Goal: Transaction & Acquisition: Purchase product/service

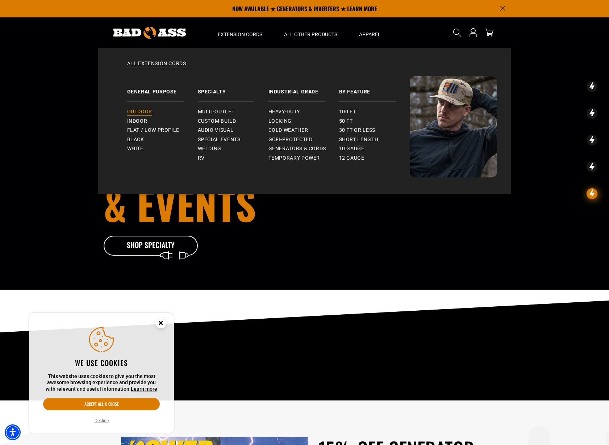
click at [136, 114] on span "Outdoor" at bounding box center [139, 112] width 25 height 7
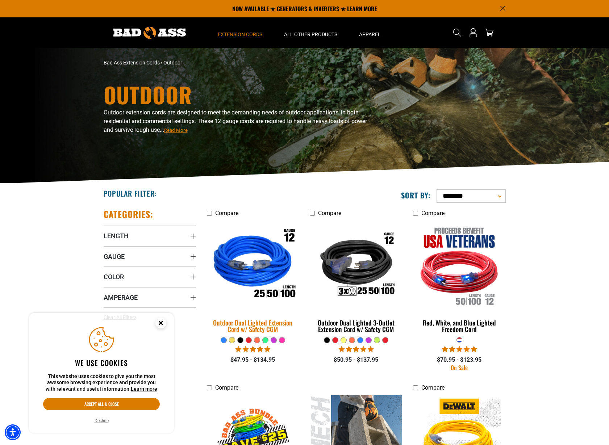
click at [242, 261] on img at bounding box center [252, 265] width 101 height 93
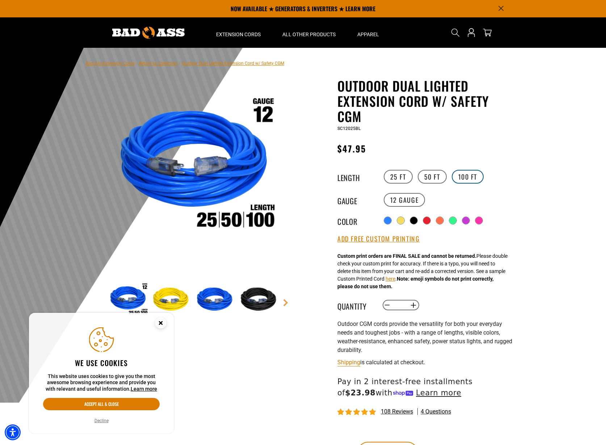
click at [467, 178] on label "100 FT" at bounding box center [468, 177] width 32 height 14
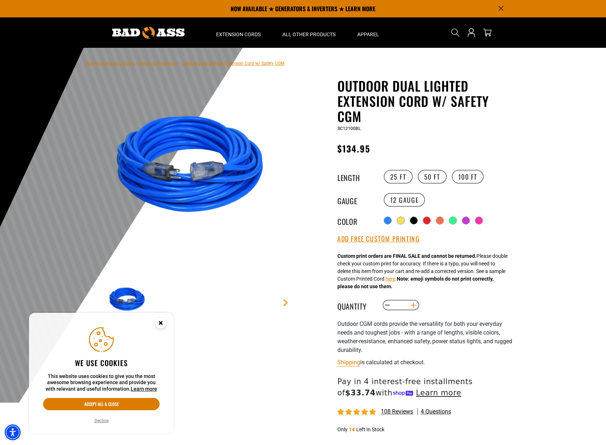
click at [412, 306] on button "Increase quantity for Outdoor Dual Lighted Extension Cord w/ Safety CGM" at bounding box center [413, 305] width 11 height 12
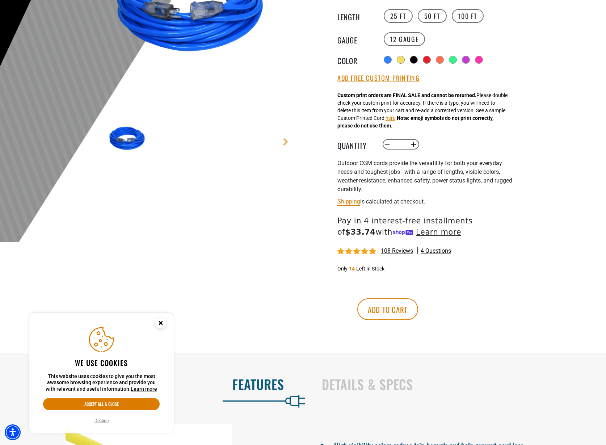
scroll to position [178, 0]
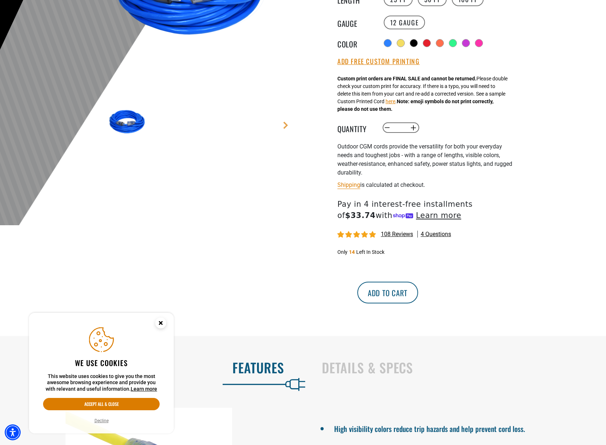
click at [418, 297] on button "Add to cart" at bounding box center [388, 293] width 61 height 22
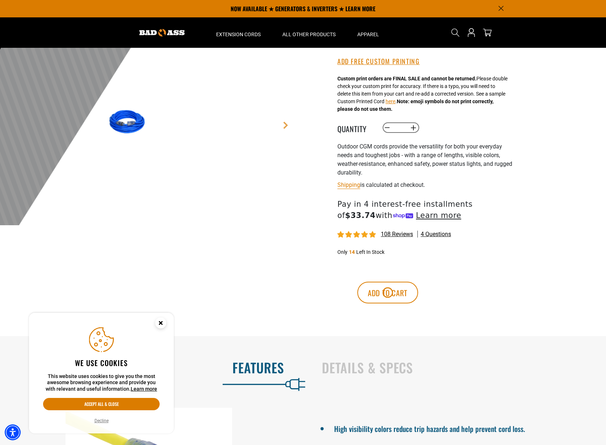
scroll to position [177, 0]
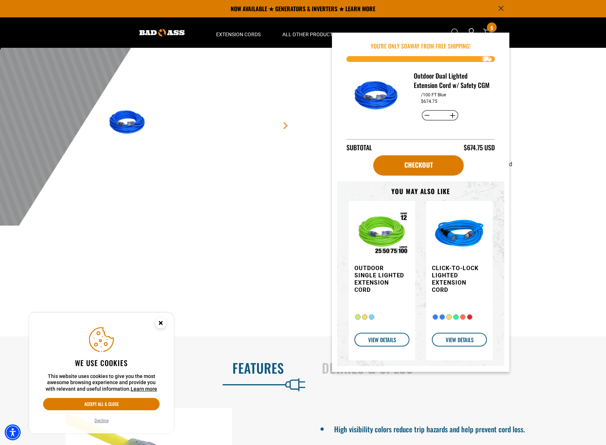
click at [271, 198] on div "1 of 9" at bounding box center [194, 49] width 206 height 297
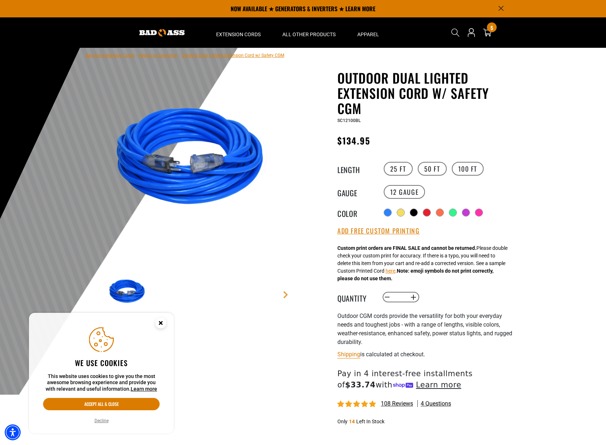
scroll to position [8, 0]
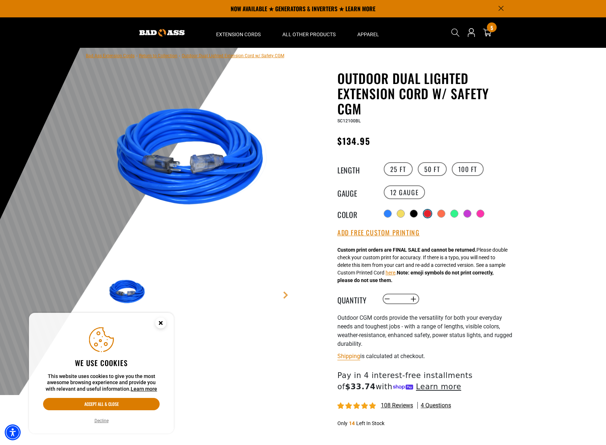
click at [429, 213] on div at bounding box center [427, 213] width 7 height 7
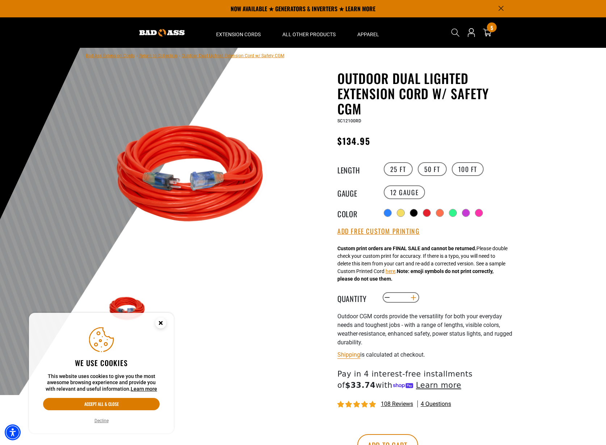
click at [414, 298] on button "Increase quantity for Outdoor Dual Lighted Extension Cord w/ Safety CGM" at bounding box center [413, 298] width 11 height 12
drag, startPoint x: 387, startPoint y: 297, endPoint x: 398, endPoint y: 299, distance: 11.3
click at [387, 297] on button "Decrease quantity for Outdoor Dual Lighted Extension Cord w/ Safety CGM" at bounding box center [387, 298] width 11 height 12
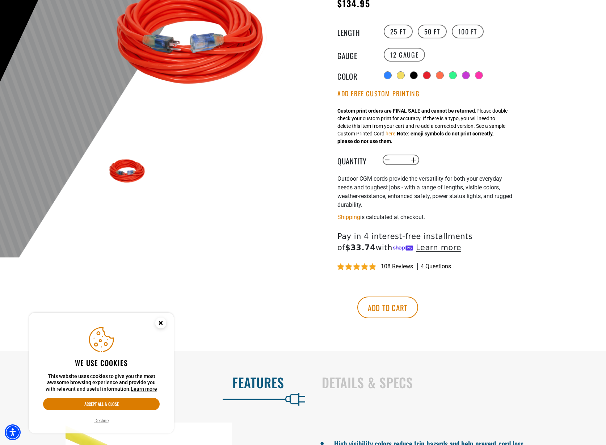
scroll to position [152, 0]
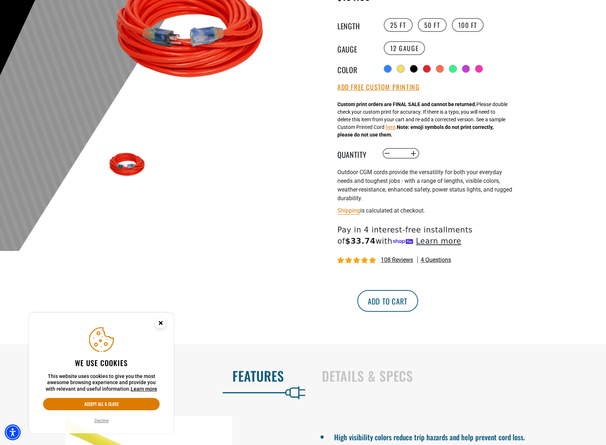
click at [418, 302] on button "Add to cart" at bounding box center [388, 301] width 61 height 22
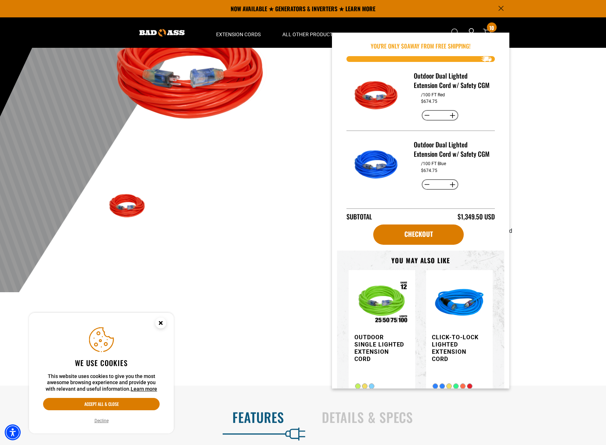
scroll to position [101, 0]
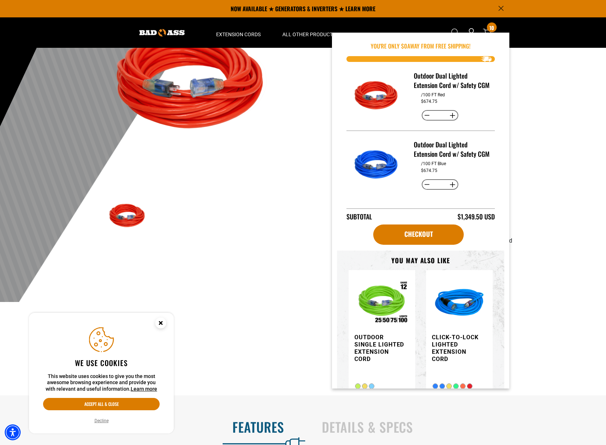
click at [307, 251] on div "Outdoor Dual Lighted Extension Cord w/ Safety CGM Outdoor Dual Lighted Extensio…" at bounding box center [411, 187] width 217 height 418
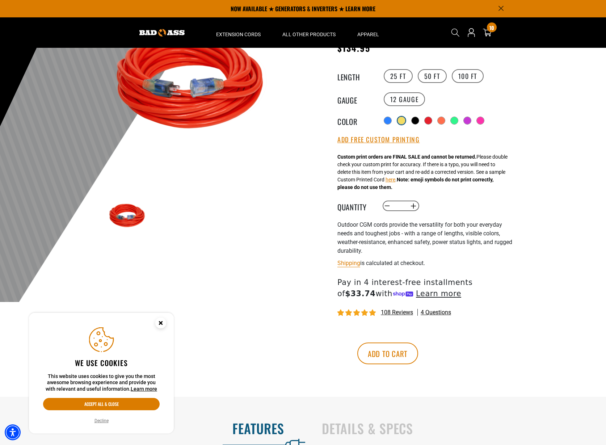
click at [400, 118] on div at bounding box center [401, 120] width 7 height 7
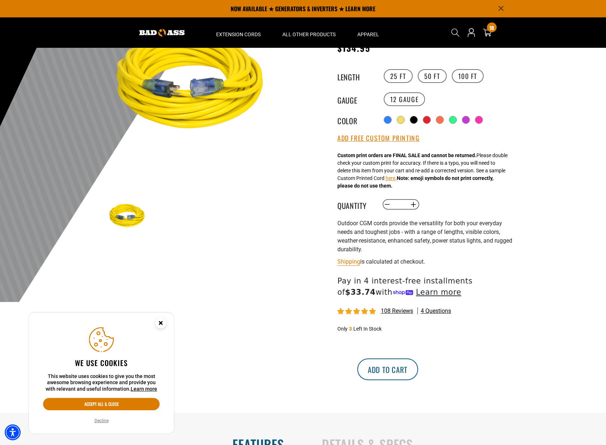
click at [418, 373] on button "Add to cart" at bounding box center [388, 370] width 61 height 22
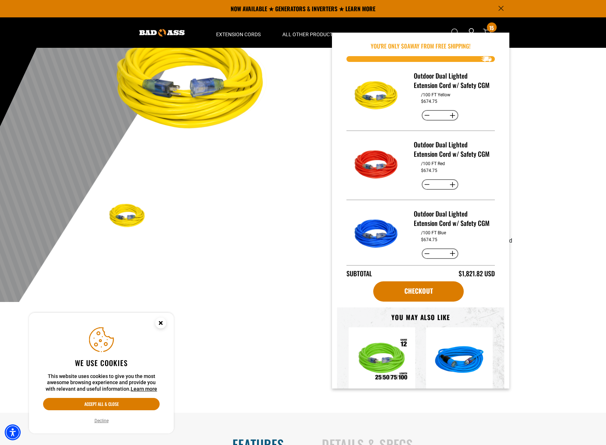
click at [266, 268] on main-product-gallery at bounding box center [194, 135] width 206 height 280
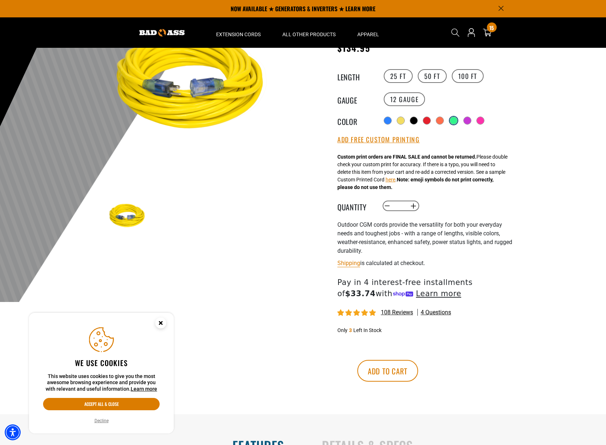
click at [453, 119] on div at bounding box center [453, 120] width 7 height 7
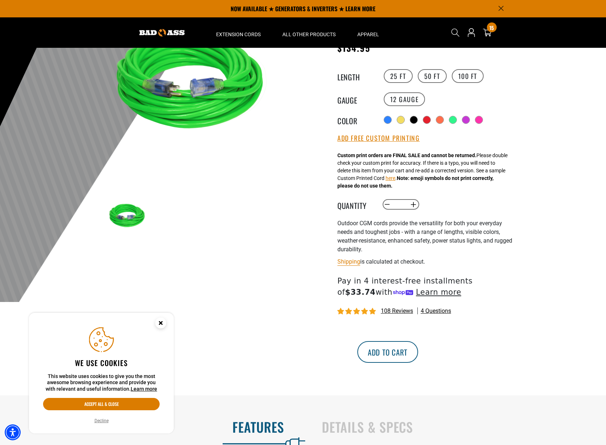
click at [418, 353] on button "Add to cart" at bounding box center [388, 352] width 61 height 22
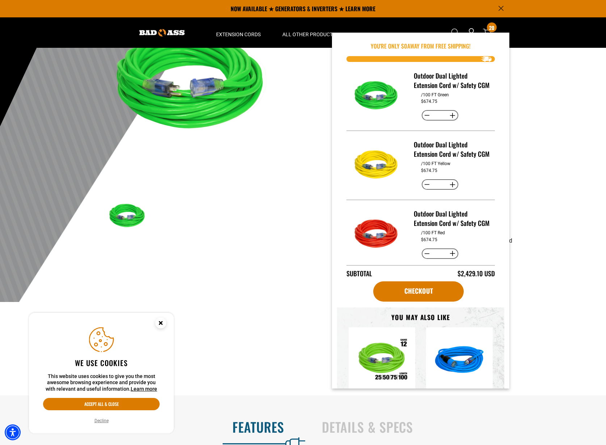
click at [271, 144] on img at bounding box center [194, 83] width 175 height 175
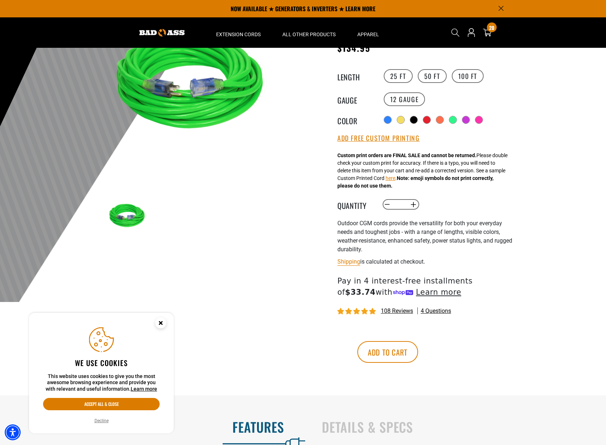
drag, startPoint x: 413, startPoint y: 120, endPoint x: 413, endPoint y: 128, distance: 7.3
click at [413, 120] on div at bounding box center [413, 119] width 7 height 7
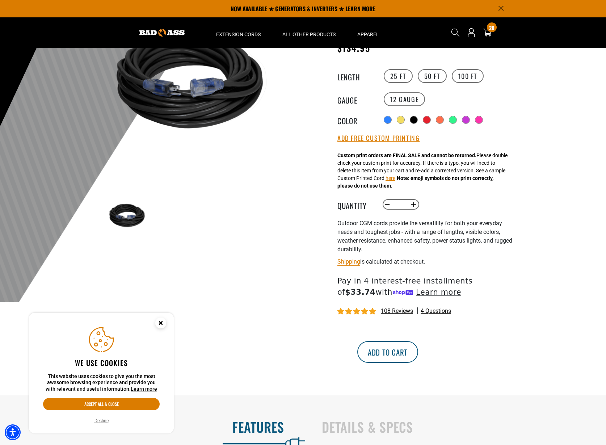
click at [418, 355] on button "Add to cart" at bounding box center [388, 352] width 61 height 22
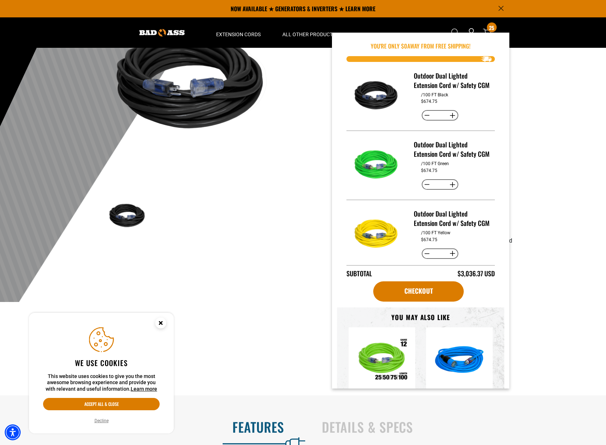
click at [285, 214] on main-product-gallery at bounding box center [194, 135] width 206 height 280
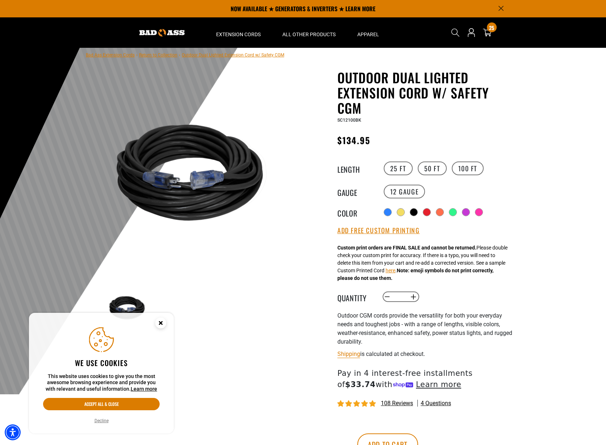
scroll to position [9, 0]
click at [427, 167] on label "50 FT" at bounding box center [432, 168] width 29 height 14
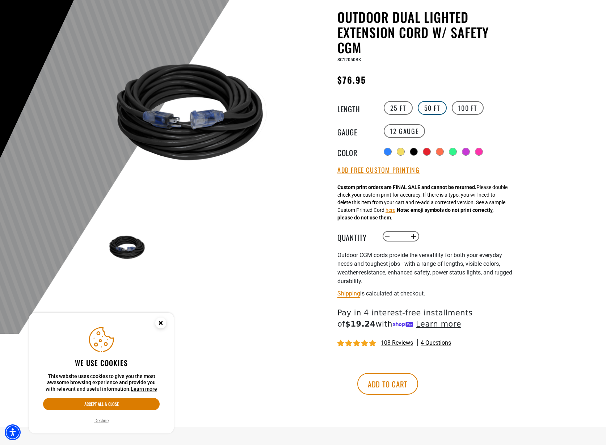
scroll to position [82, 0]
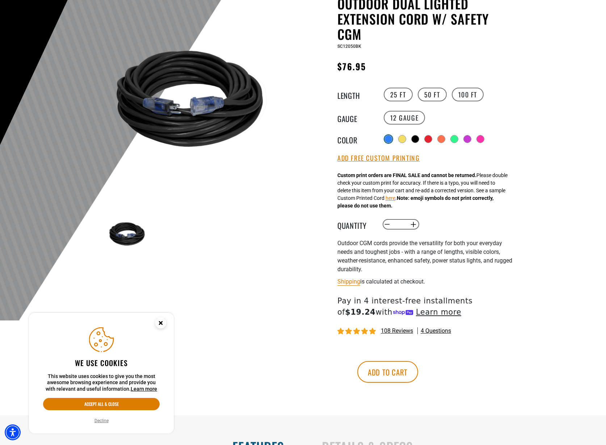
click at [388, 138] on div at bounding box center [388, 138] width 7 height 7
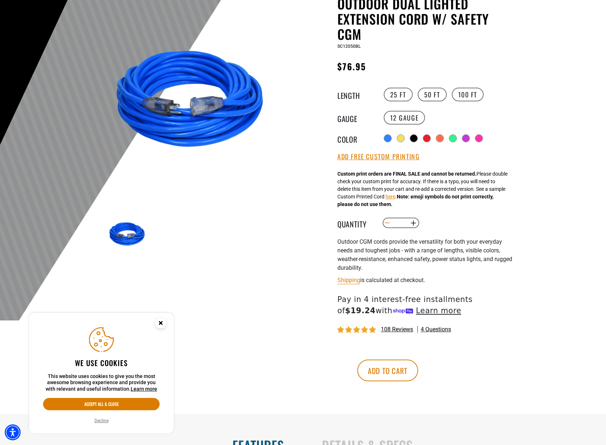
click at [385, 225] on button "Decrease quantity for Outdoor Dual Lighted Extension Cord w/ Safety CGM" at bounding box center [387, 223] width 11 height 12
type input "*"
click at [418, 371] on button "Add to cart" at bounding box center [388, 371] width 61 height 22
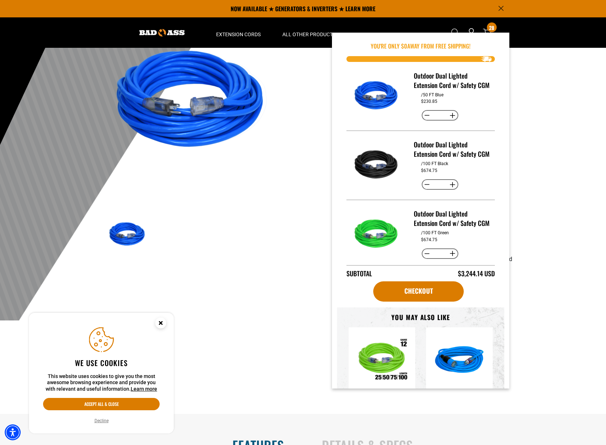
click at [227, 173] on img at bounding box center [194, 101] width 175 height 175
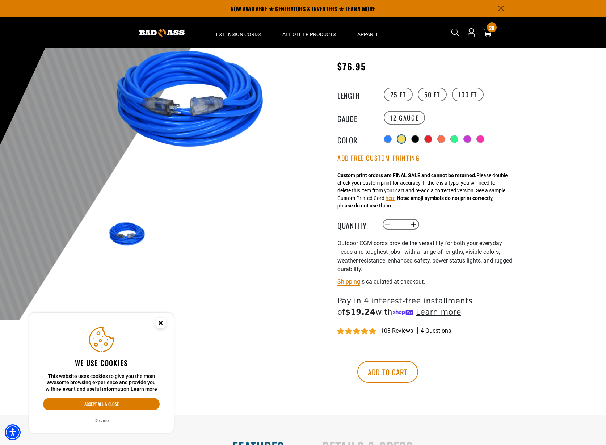
click at [404, 136] on div at bounding box center [401, 138] width 7 height 7
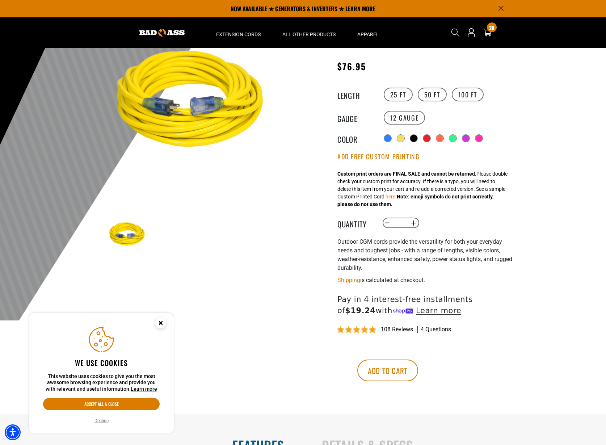
drag, startPoint x: 436, startPoint y: 371, endPoint x: 412, endPoint y: 309, distance: 66.2
click at [418, 370] on button "Add to cart" at bounding box center [388, 371] width 61 height 22
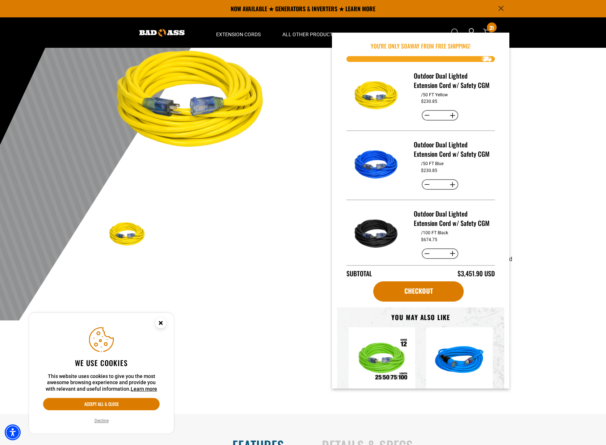
click at [295, 143] on main-product-gallery at bounding box center [194, 153] width 206 height 280
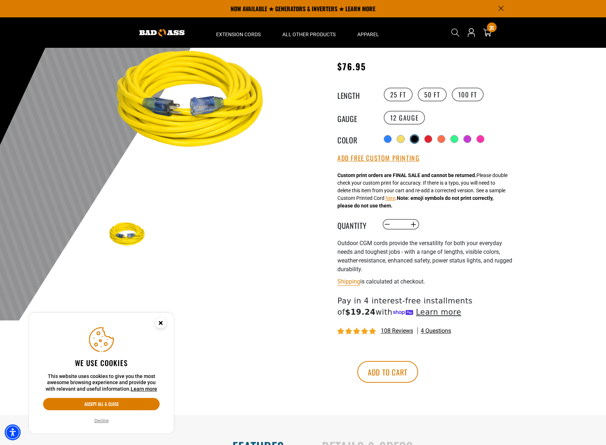
click at [418, 135] on div at bounding box center [414, 138] width 7 height 7
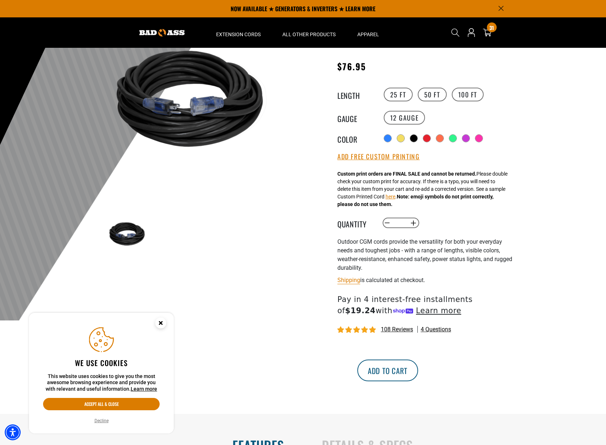
click at [418, 372] on button "Add to cart" at bounding box center [388, 371] width 61 height 22
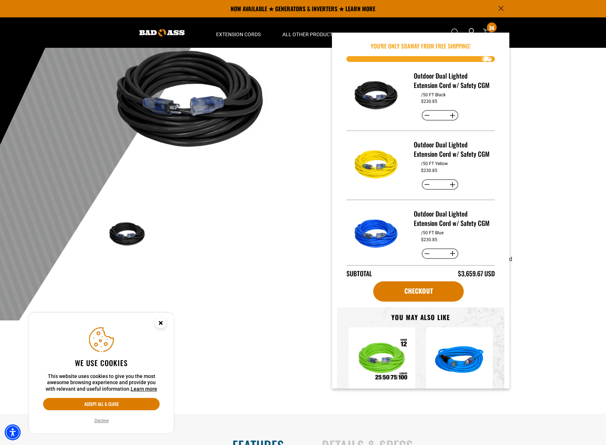
click at [264, 155] on img at bounding box center [194, 101] width 175 height 175
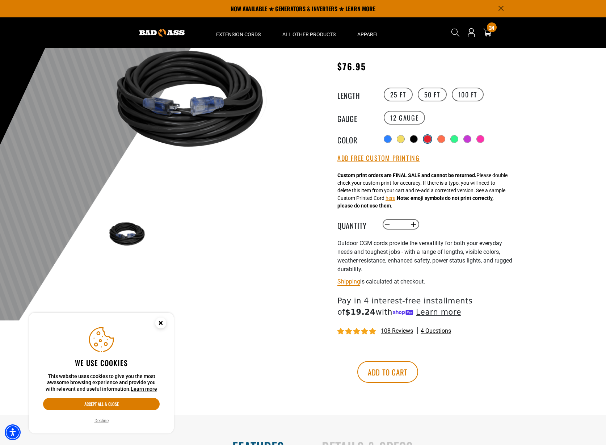
click at [431, 138] on div at bounding box center [427, 138] width 7 height 7
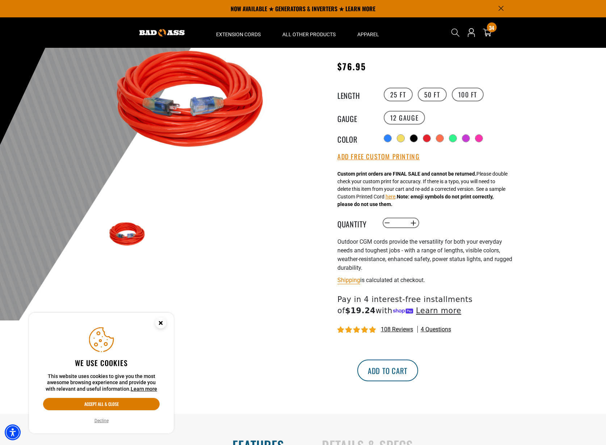
click at [418, 366] on button "Add to cart" at bounding box center [388, 371] width 61 height 22
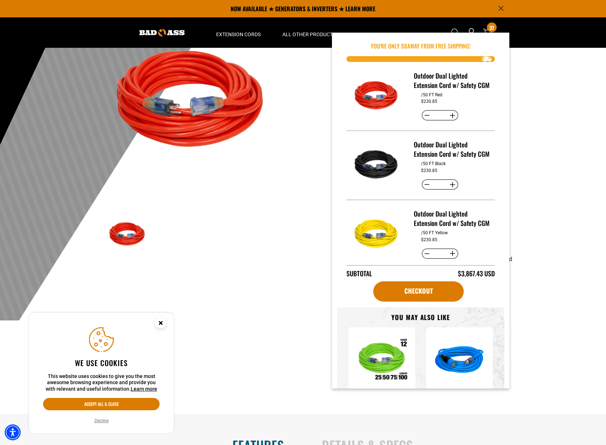
click at [225, 241] on ul at bounding box center [281, 235] width 349 height 42
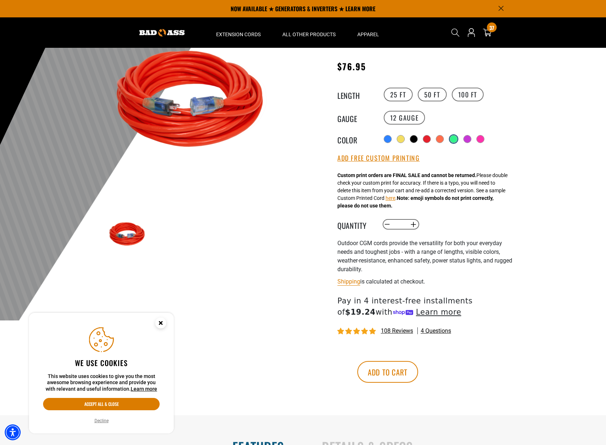
click at [455, 136] on div at bounding box center [453, 138] width 7 height 7
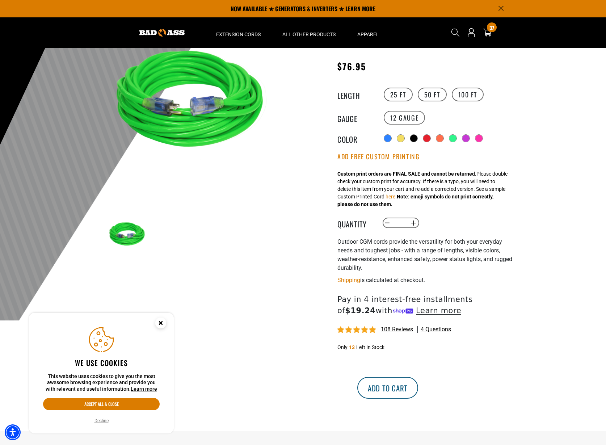
click at [418, 394] on button "Add to cart" at bounding box center [388, 388] width 61 height 22
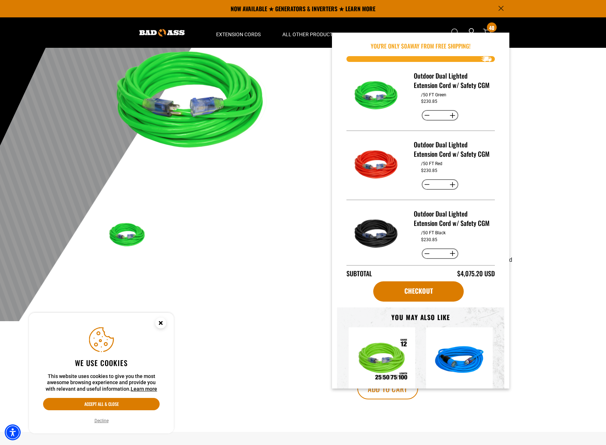
click at [232, 292] on main-product-gallery at bounding box center [194, 154] width 206 height 280
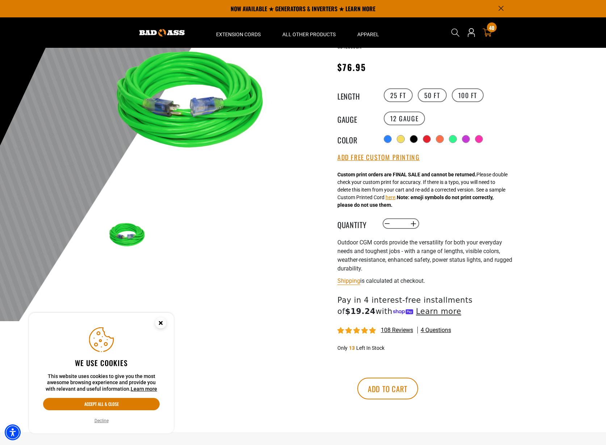
click at [488, 32] on icon "cart" at bounding box center [487, 32] width 9 height 9
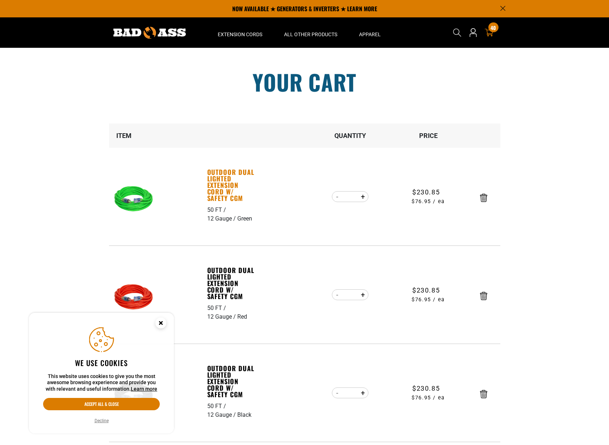
click at [224, 187] on link "Outdoor Dual Lighted Extension Cord w/ Safety CGM" at bounding box center [232, 185] width 50 height 33
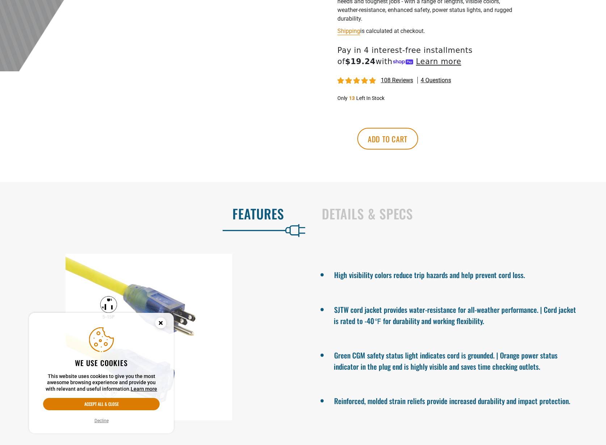
scroll to position [19, 0]
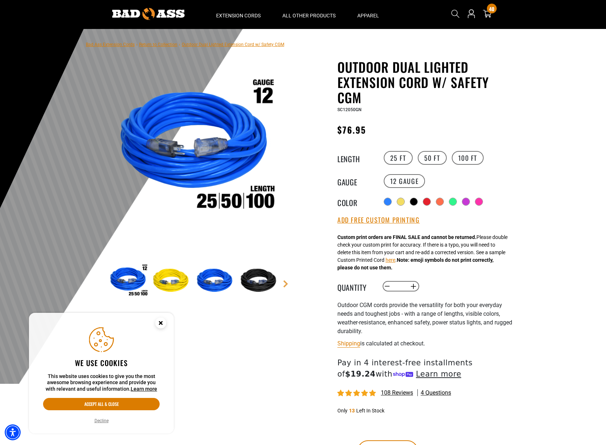
click at [353, 240] on strong "Custom print orders are FINAL SALE and cannot be returned." at bounding box center [407, 237] width 139 height 6
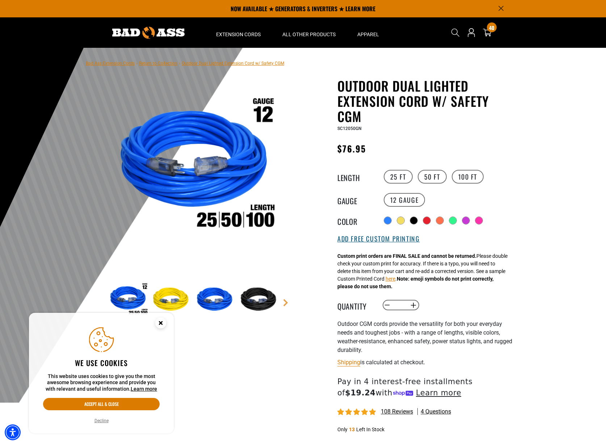
click at [354, 241] on button "Add Free Custom Printing" at bounding box center [379, 239] width 82 height 8
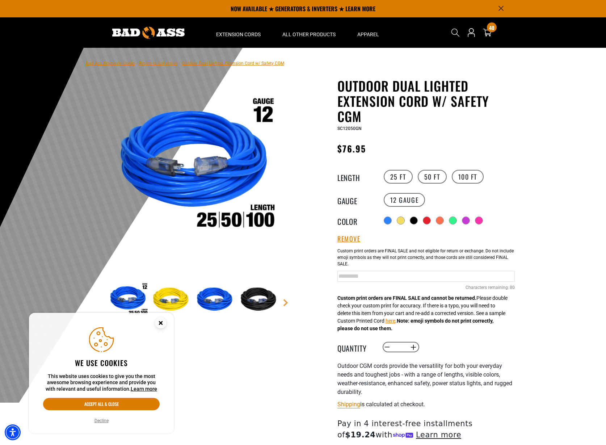
drag, startPoint x: 415, startPoint y: 276, endPoint x: 289, endPoint y: 267, distance: 126.0
click at [289, 267] on div "1 of 9" at bounding box center [303, 316] width 435 height 477
drag, startPoint x: 512, startPoint y: 276, endPoint x: 283, endPoint y: 274, distance: 229.0
click at [283, 274] on div "1 of 9" at bounding box center [303, 316] width 435 height 477
click at [455, 275] on input "**********" at bounding box center [427, 276] width 178 height 11
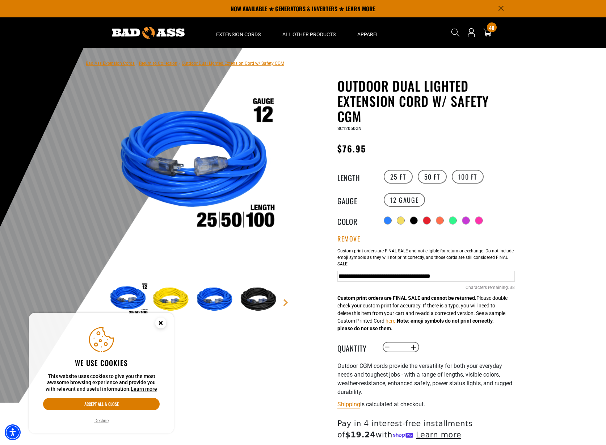
drag, startPoint x: 455, startPoint y: 275, endPoint x: 574, endPoint y: 274, distance: 118.8
click at [574, 274] on section "Bad Ass Extension Cords › Return to Collection › Outdoor Dual Lighted Extension…" at bounding box center [303, 302] width 606 height 508
click at [484, 280] on input "**********" at bounding box center [427, 276] width 178 height 11
click at [494, 276] on input "**********" at bounding box center [427, 276] width 178 height 11
type input "**********"
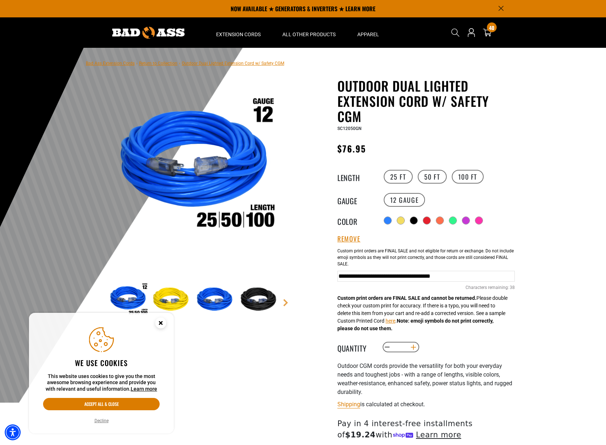
click at [417, 346] on button "Increase quantity for Outdoor Dual Lighted Extension Cord w/ Safety CGM" at bounding box center [413, 347] width 11 height 12
type input "*"
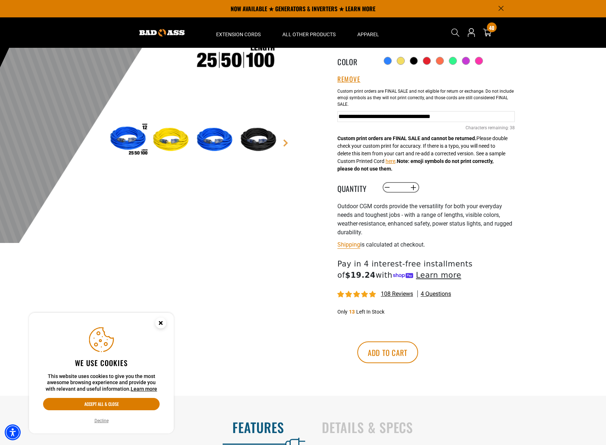
scroll to position [159, 0]
click at [418, 354] on button "Add to cart" at bounding box center [388, 353] width 61 height 22
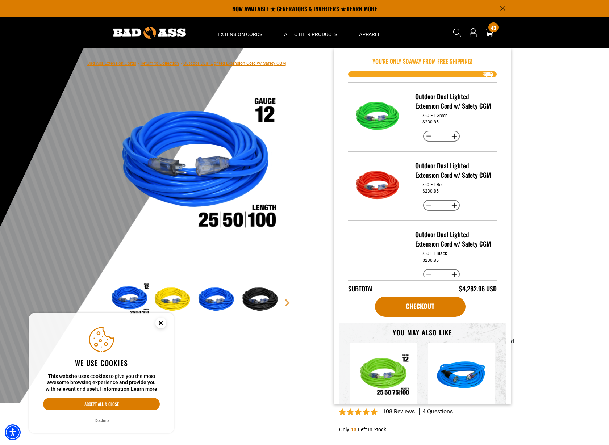
scroll to position [83, 0]
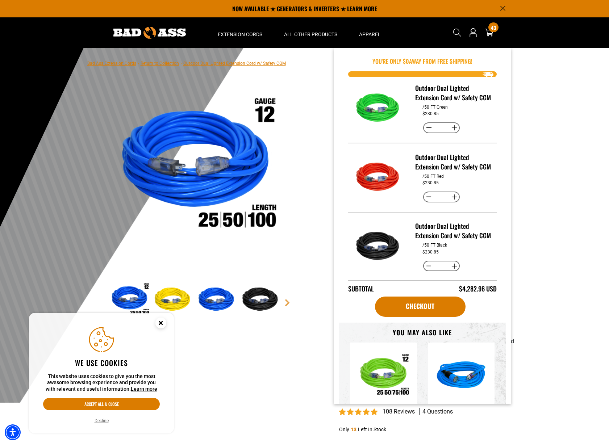
click at [426, 134] on button "Decrease quantity for Outdoor Dual Lighted Extension Cord w/ Safety CGM" at bounding box center [428, 128] width 11 height 12
type input "*"
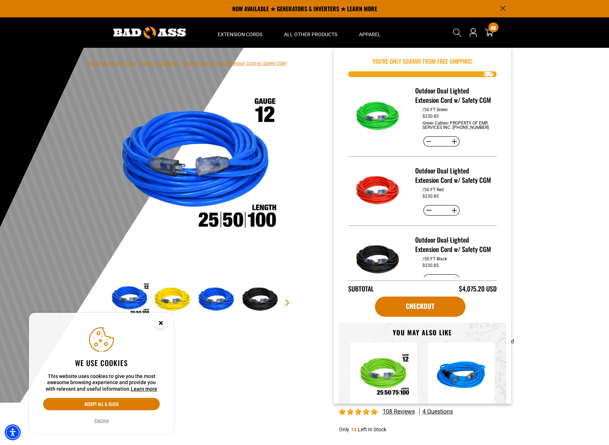
click at [427, 217] on button "Decrease quantity for Outdoor Dual Lighted Extension Cord w/ Safety CGM" at bounding box center [428, 210] width 11 height 12
type input "*"
click at [425, 217] on button "Decrease quantity for Outdoor Dual Lighted Extension Cord w/ Safety CGM" at bounding box center [428, 210] width 11 height 12
type input "*"
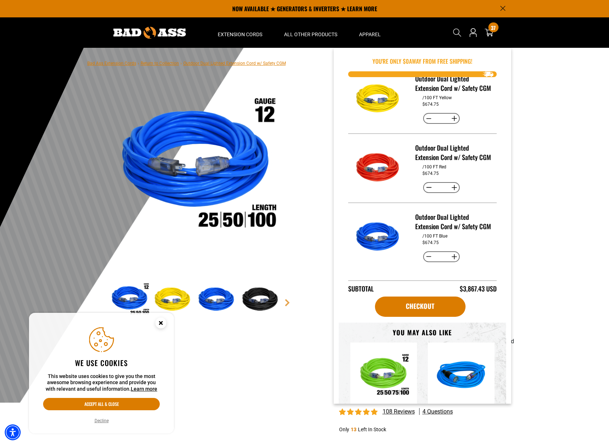
scroll to position [524, 0]
click at [427, 255] on button "Decrease quantity for Outdoor Dual Lighted Extension Cord w/ Safety CGM" at bounding box center [428, 257] width 11 height 12
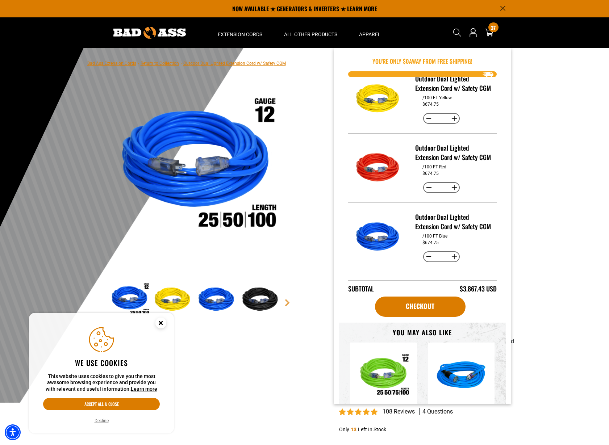
click at [427, 255] on button "Decrease quantity for Outdoor Dual Lighted Extension Cord w/ Safety CGM" at bounding box center [428, 257] width 11 height 12
type input "*"
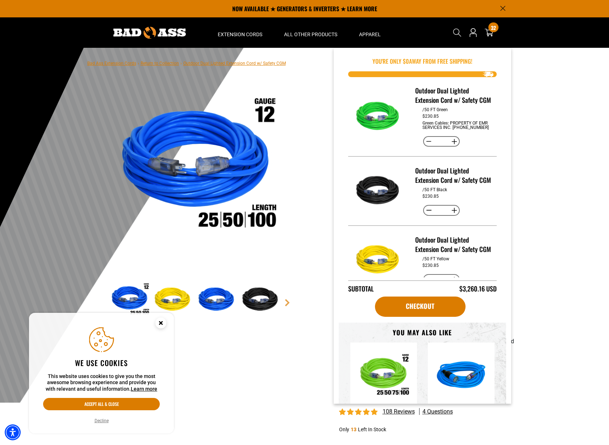
scroll to position [18, 0]
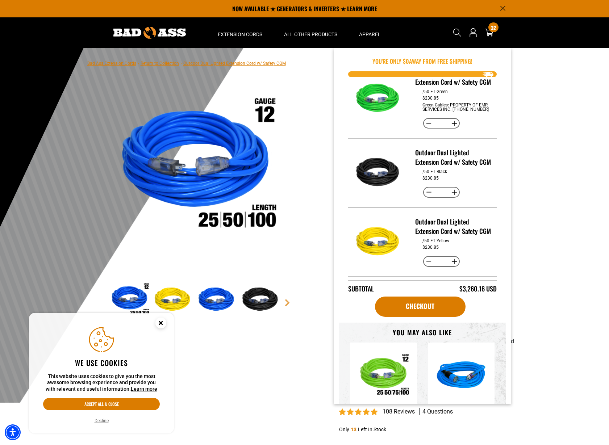
click at [427, 199] on button "Decrease quantity for Outdoor Dual Lighted Extension Cord w/ Safety CGM" at bounding box center [428, 192] width 11 height 12
type input "*"
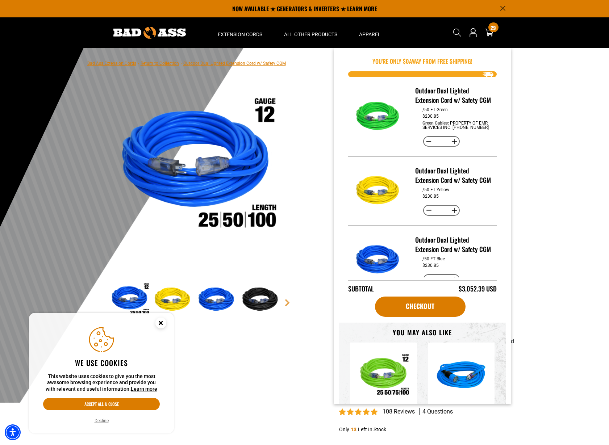
click at [426, 217] on button "Decrease quantity for Outdoor Dual Lighted Extension Cord w/ Safety CGM" at bounding box center [428, 210] width 11 height 12
type input "*"
click at [426, 217] on button "Decrease quantity for Outdoor Dual Lighted Extension Cord w/ Safety CGM" at bounding box center [428, 210] width 11 height 12
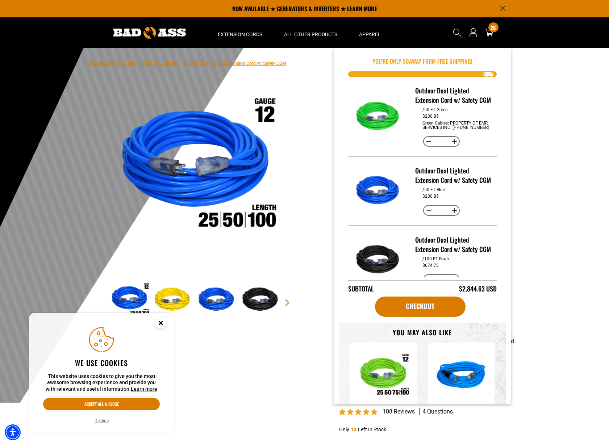
click at [427, 217] on button "Decrease quantity for Outdoor Dual Lighted Extension Cord w/ Safety CGM" at bounding box center [428, 210] width 11 height 12
type input "*"
click at [427, 217] on button "Decrease quantity for Outdoor Dual Lighted Extension Cord w/ Safety CGM" at bounding box center [428, 210] width 11 height 12
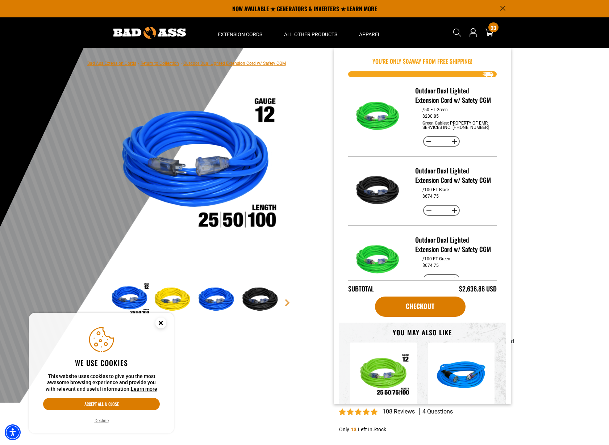
click at [427, 217] on button "Decrease quantity for Outdoor Dual Lighted Extension Cord w/ Safety CGM" at bounding box center [428, 210] width 11 height 12
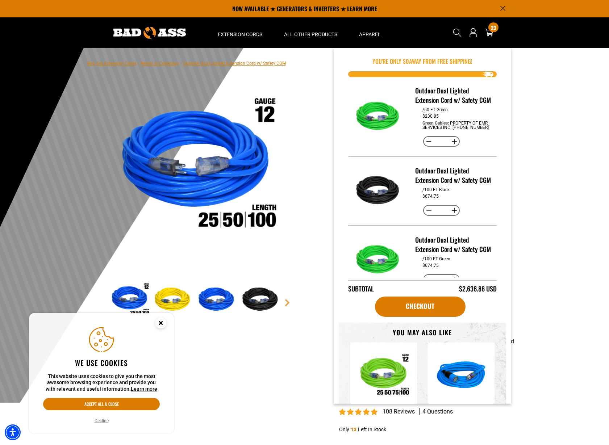
type input "*"
click at [427, 217] on button "Decrease quantity for Outdoor Dual Lighted Extension Cord w/ Safety CGM" at bounding box center [428, 210] width 11 height 12
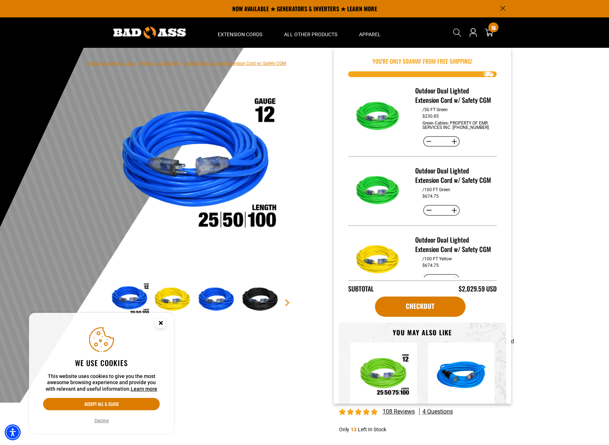
click at [427, 217] on button "Decrease quantity for Outdoor Dual Lighted Extension Cord w/ Safety CGM" at bounding box center [428, 210] width 11 height 12
type input "*"
click at [427, 217] on button "Decrease quantity for Outdoor Dual Lighted Extension Cord w/ Safety CGM" at bounding box center [428, 210] width 11 height 12
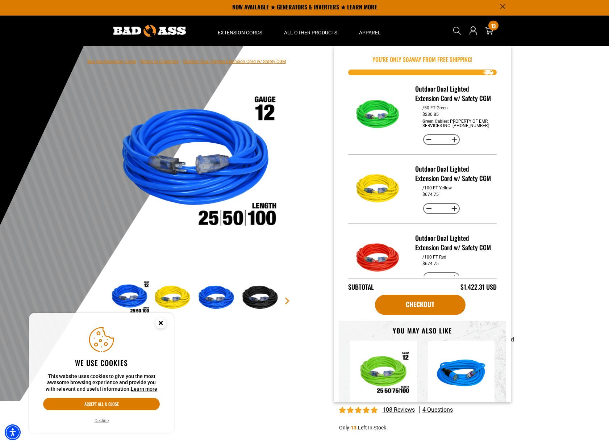
click at [427, 215] on button "Decrease quantity for Outdoor Dual Lighted Extension Cord w/ Safety CGM" at bounding box center [428, 209] width 11 height 12
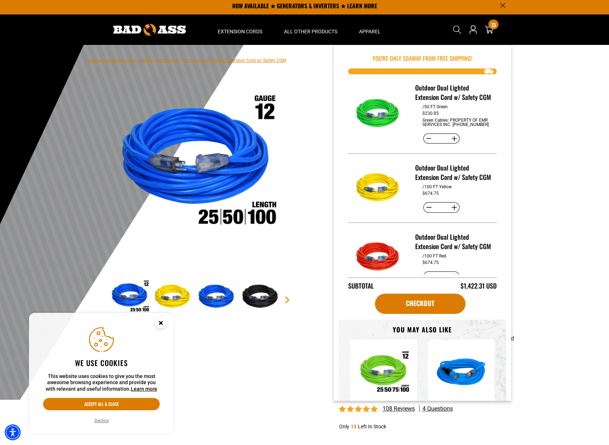
click at [427, 214] on button "Decrease quantity for Outdoor Dual Lighted Extension Cord w/ Safety CGM" at bounding box center [428, 207] width 11 height 12
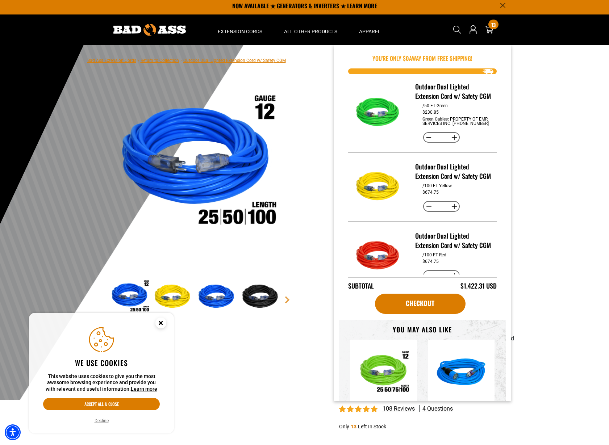
click at [427, 213] on button "Decrease quantity for Outdoor Dual Lighted Extension Cord w/ Safety CGM" at bounding box center [428, 206] width 11 height 12
click at [427, 213] on button "Decrease quantity for Outdoor Dual Lighted Extension Cord w/ Safety CGM" at bounding box center [428, 207] width 11 height 12
type input "*"
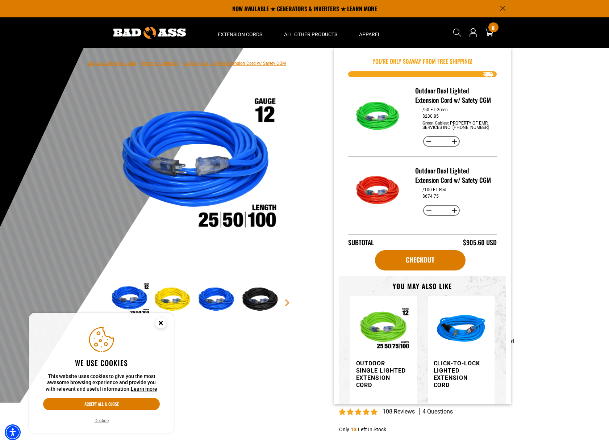
scroll to position [2, 0]
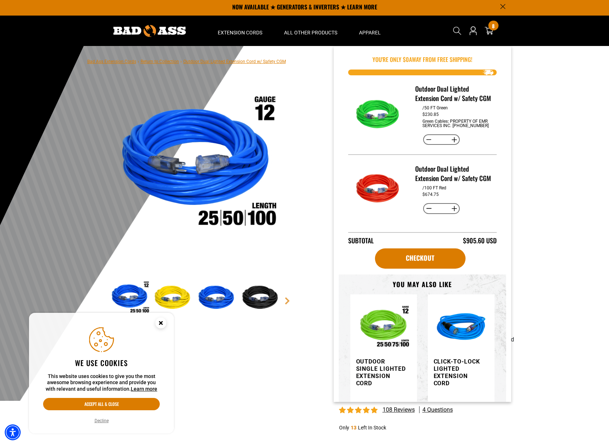
click at [425, 215] on button "Decrease quantity for Outdoor Dual Lighted Extension Cord w/ Safety CGM" at bounding box center [428, 209] width 11 height 12
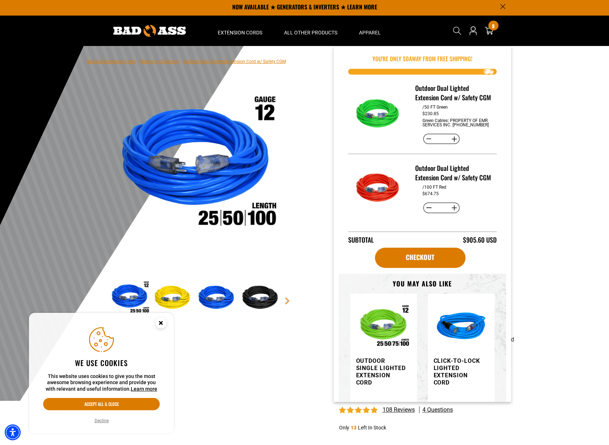
click at [425, 214] on button "Decrease quantity for Outdoor Dual Lighted Extension Cord w/ Safety CGM" at bounding box center [428, 208] width 11 height 12
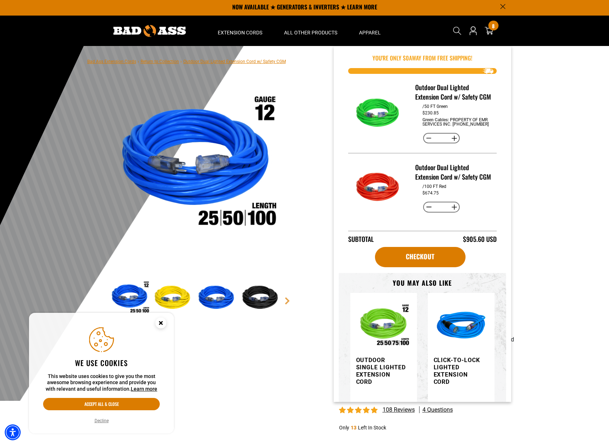
click at [425, 213] on button "Decrease quantity for Outdoor Dual Lighted Extension Cord w/ Safety CGM" at bounding box center [428, 207] width 11 height 12
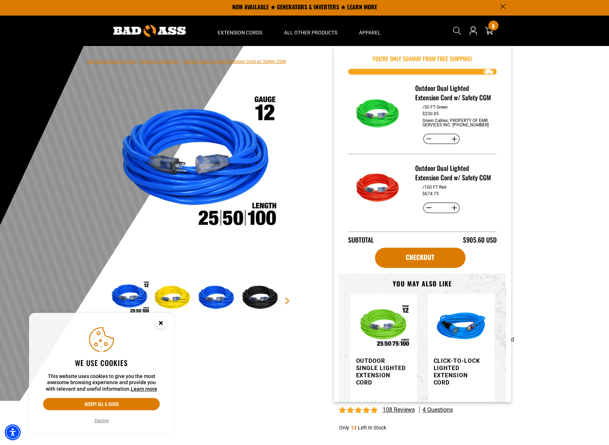
click at [425, 214] on button "Decrease quantity for Outdoor Dual Lighted Extension Cord w/ Safety CGM" at bounding box center [428, 208] width 11 height 12
type input "*"
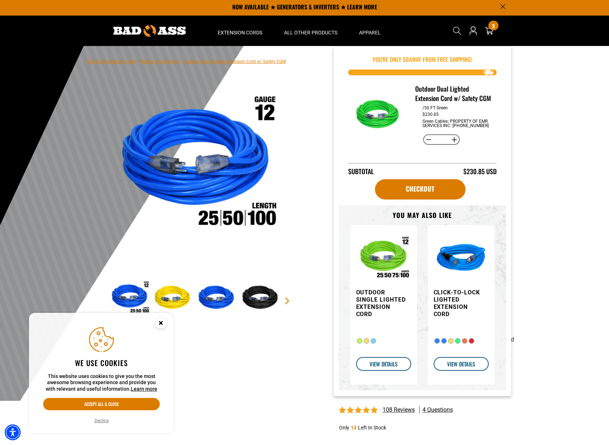
scroll to position [0, 0]
click at [313, 180] on div "Outdoor Dual Lighted Extension Cord w/ Safety CGM Outdoor Dual Lighted Extensio…" at bounding box center [413, 293] width 206 height 435
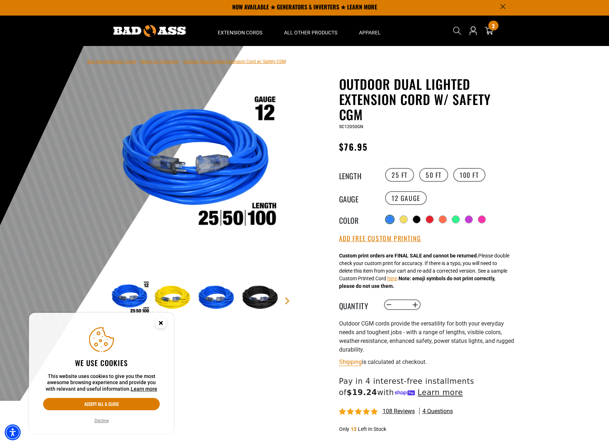
click at [388, 219] on div at bounding box center [389, 219] width 7 height 7
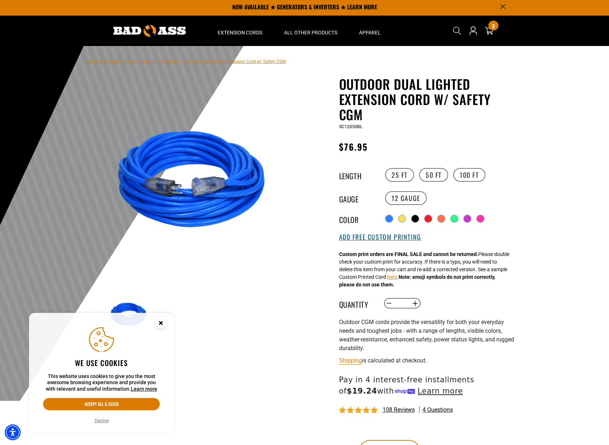
click at [383, 234] on button "Add Free Custom Printing" at bounding box center [380, 237] width 82 height 8
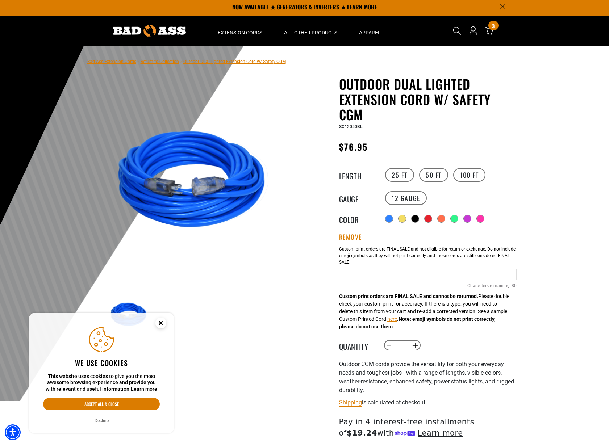
click at [364, 273] on input "text" at bounding box center [428, 274] width 178 height 11
paste input "**********"
type input "**********"
click at [413, 346] on button "Increase quantity for Outdoor Dual Lighted Extension Cord w/ Safety CGM" at bounding box center [414, 345] width 11 height 12
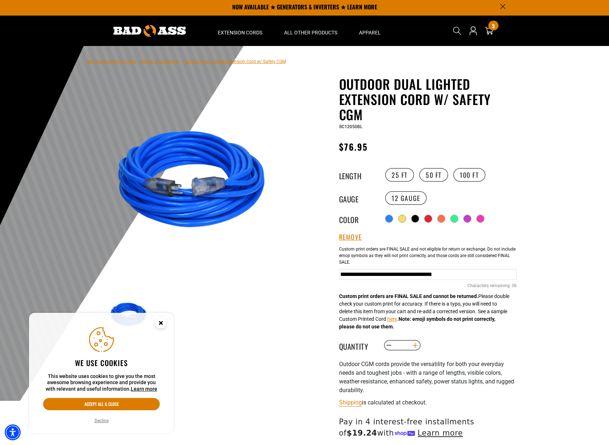
type input "*"
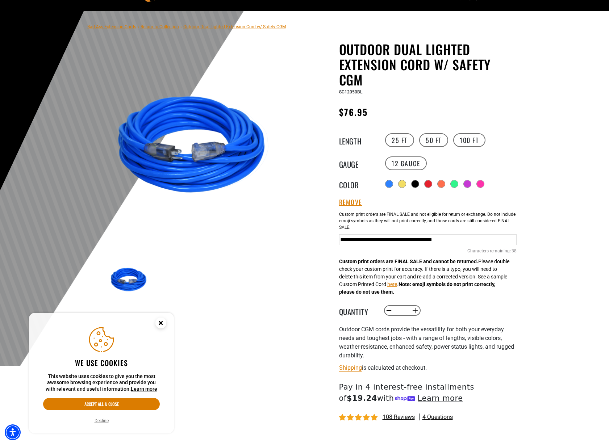
scroll to position [51, 0]
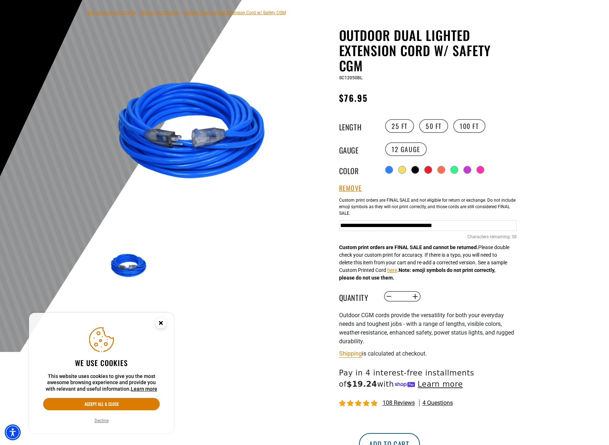
click at [420, 439] on button "Add to cart" at bounding box center [389, 444] width 61 height 22
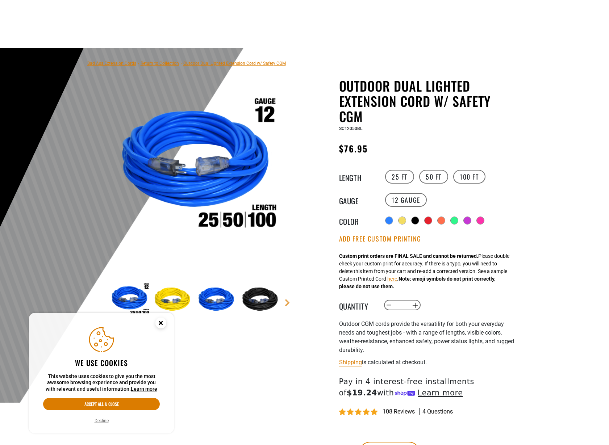
scroll to position [51, 0]
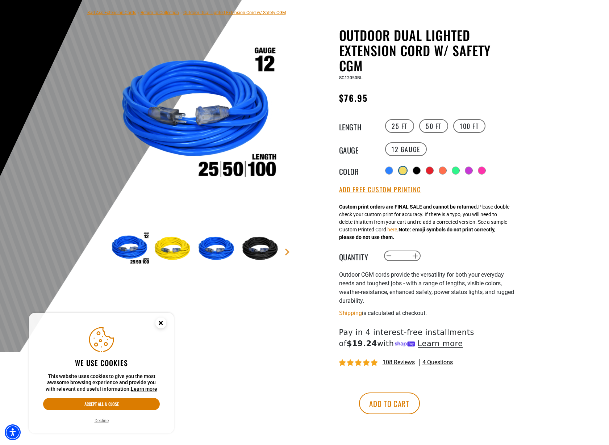
click at [404, 170] on div at bounding box center [402, 170] width 7 height 7
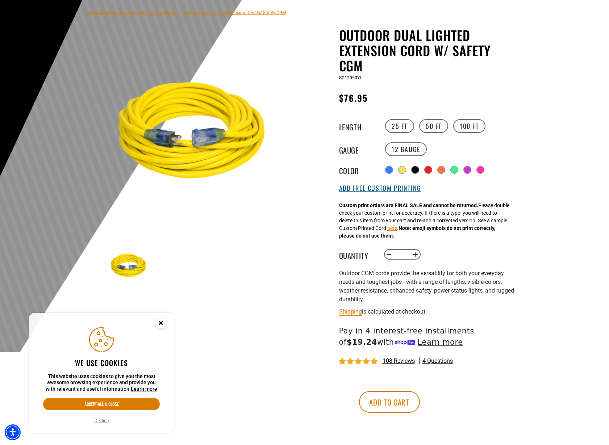
click at [395, 187] on button "Add Free Custom Printing" at bounding box center [380, 188] width 82 height 8
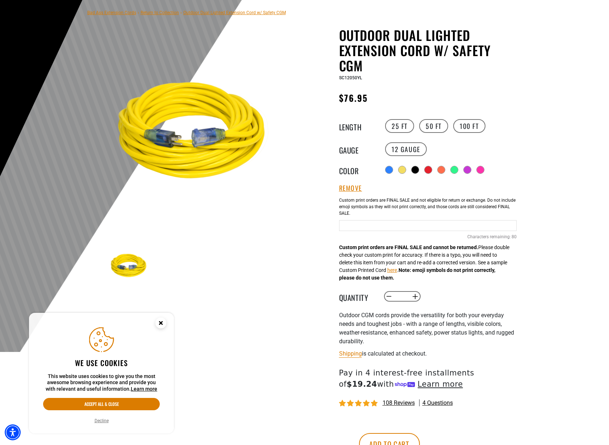
click at [375, 226] on input "text" at bounding box center [428, 225] width 178 height 11
paste input "**********"
type input "**********"
click at [414, 301] on button "Increase quantity for Outdoor Dual Lighted Extension Cord w/ Safety CGM" at bounding box center [414, 297] width 11 height 12
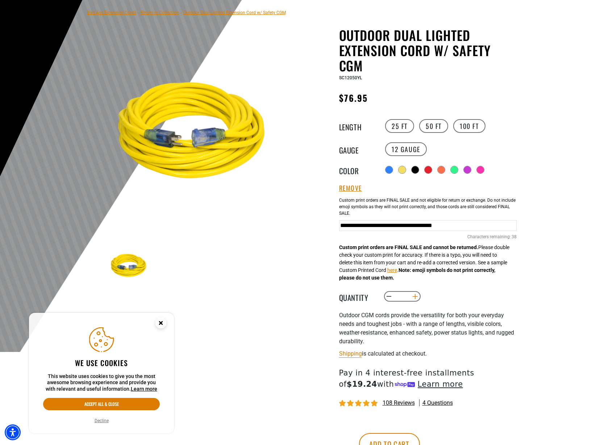
type input "*"
click at [420, 443] on button "Add to cart" at bounding box center [389, 444] width 61 height 22
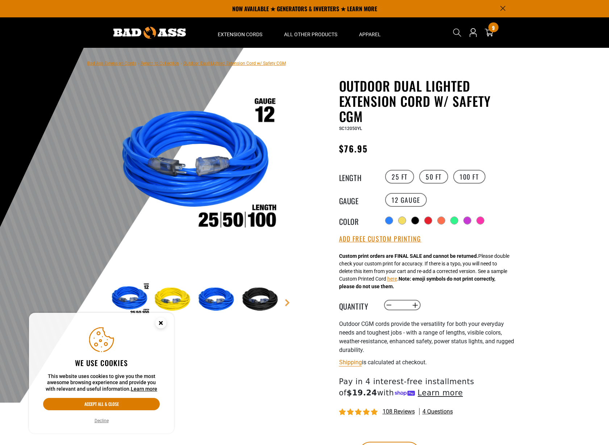
scroll to position [51, 0]
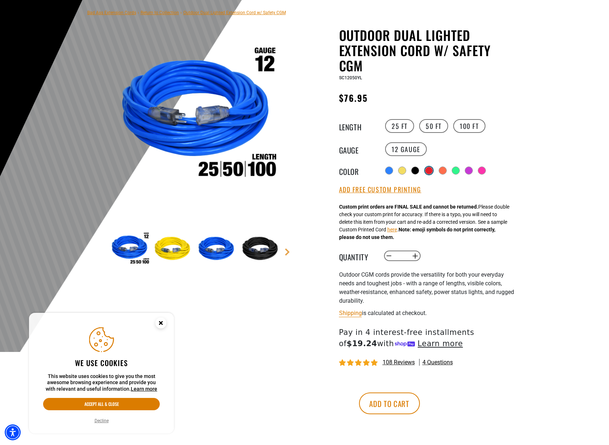
click at [431, 170] on div at bounding box center [428, 170] width 7 height 7
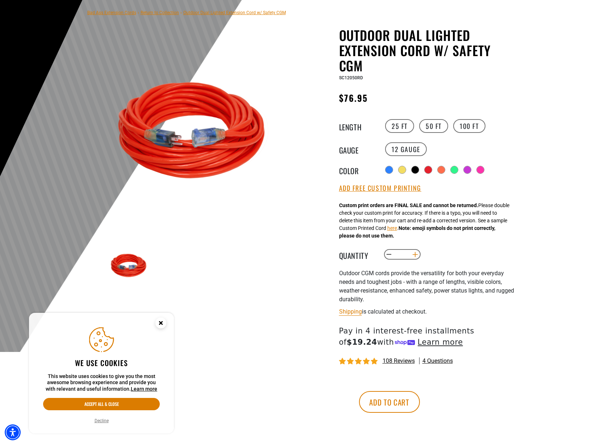
click at [414, 256] on button "Increase quantity for Outdoor Dual Lighted Extension Cord w/ Safety CGM" at bounding box center [414, 255] width 11 height 12
type input "*"
click at [372, 189] on button "Add Free Custom Printing" at bounding box center [380, 188] width 82 height 8
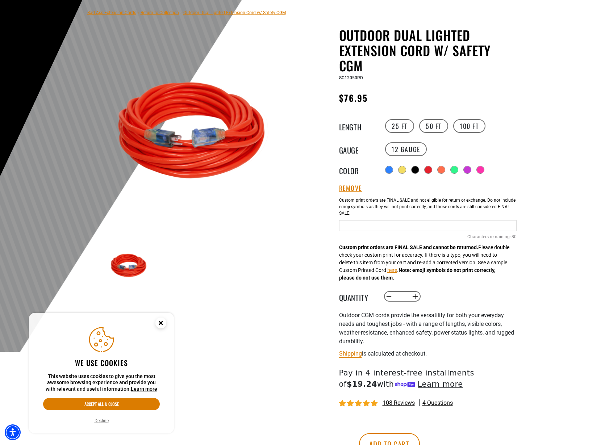
click at [355, 231] on input "text" at bounding box center [428, 225] width 178 height 11
paste input "**********"
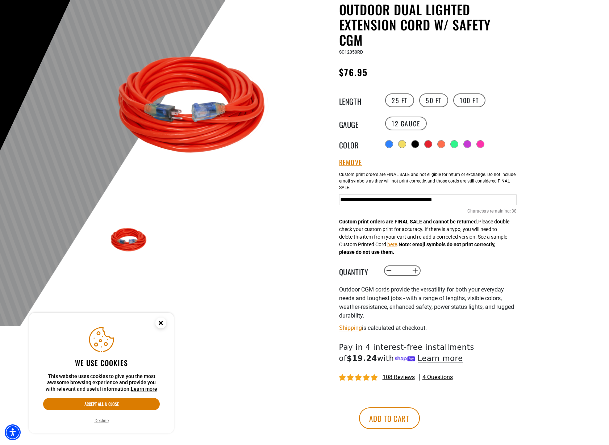
scroll to position [77, 0]
type input "**********"
click at [420, 420] on button "Add to cart" at bounding box center [389, 418] width 61 height 22
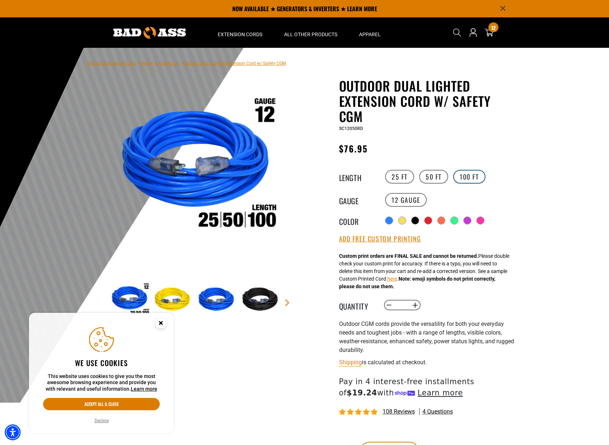
click at [470, 175] on label "100 FT" at bounding box center [469, 177] width 32 height 14
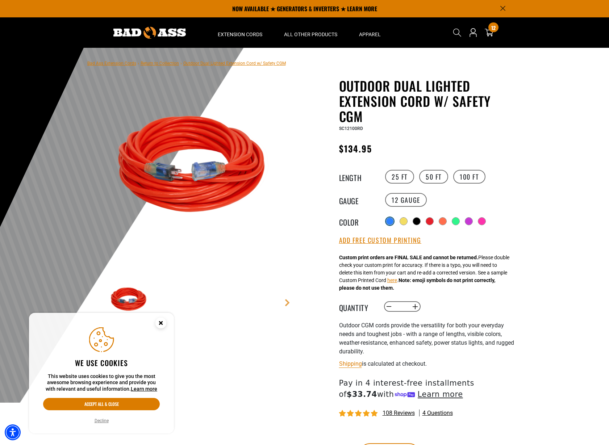
click at [385, 219] on label "Radio button" at bounding box center [389, 221] width 9 height 9
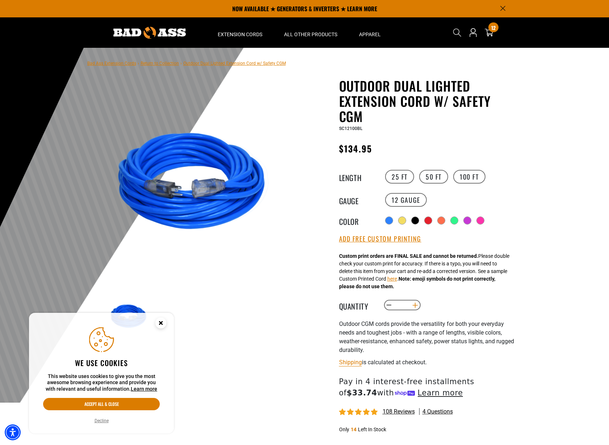
click at [416, 309] on button "Increase quantity for Outdoor Dual Lighted Extension Cord w/ Safety CGM" at bounding box center [414, 305] width 11 height 12
click at [416, 306] on button "Increase quantity for Outdoor Dual Lighted Extension Cord w/ Safety CGM" at bounding box center [414, 305] width 11 height 12
type input "*"
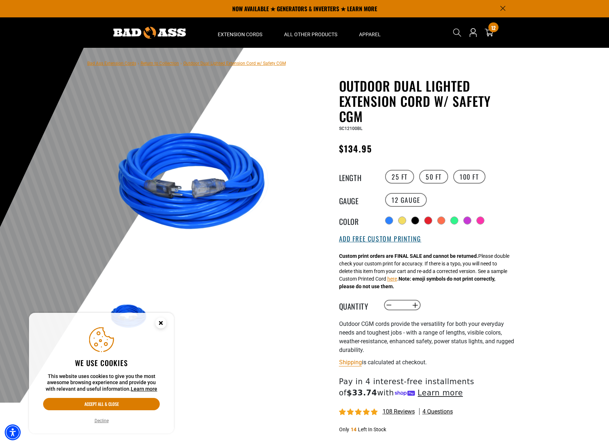
click at [381, 241] on button "Add Free Custom Printing" at bounding box center [380, 239] width 82 height 8
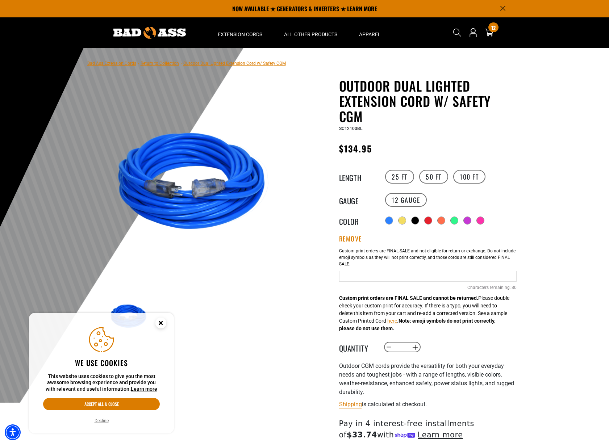
click at [351, 278] on input "text" at bounding box center [428, 276] width 178 height 11
paste input "**********"
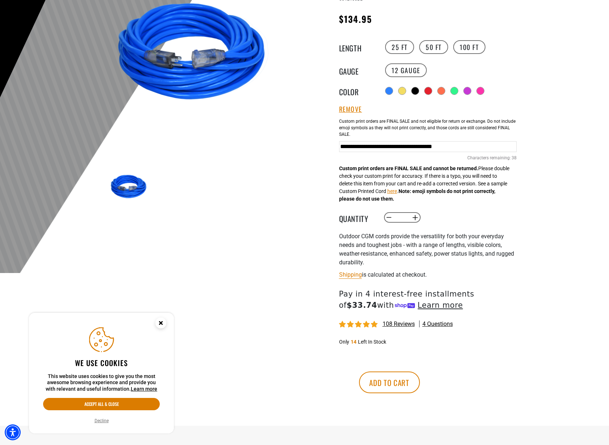
scroll to position [131, 0]
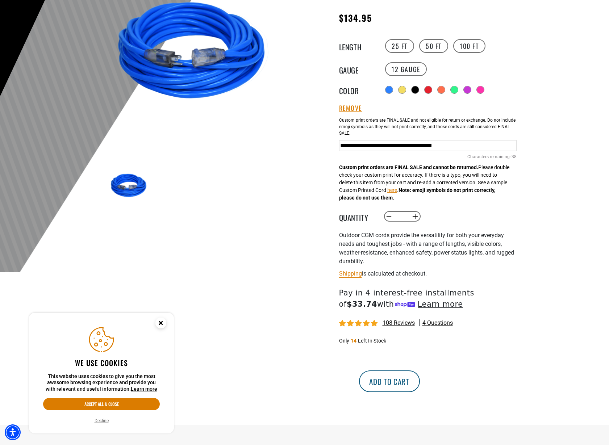
type input "**********"
click at [420, 375] on button "Add to cart" at bounding box center [389, 382] width 61 height 22
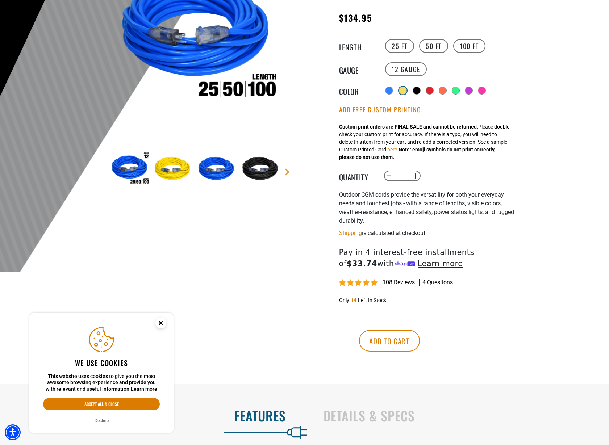
click at [404, 89] on div at bounding box center [402, 90] width 7 height 7
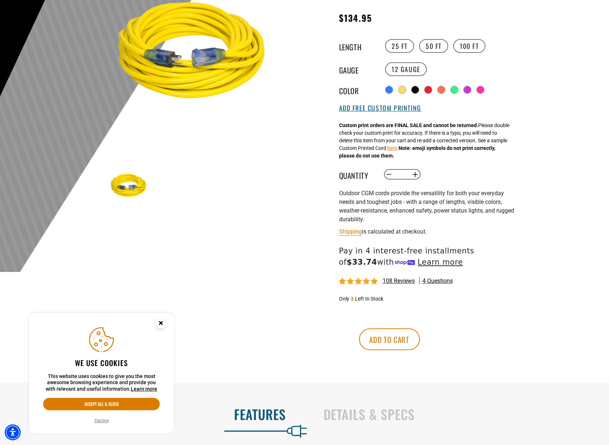
click at [401, 109] on button "Add Free Custom Printing" at bounding box center [380, 108] width 82 height 8
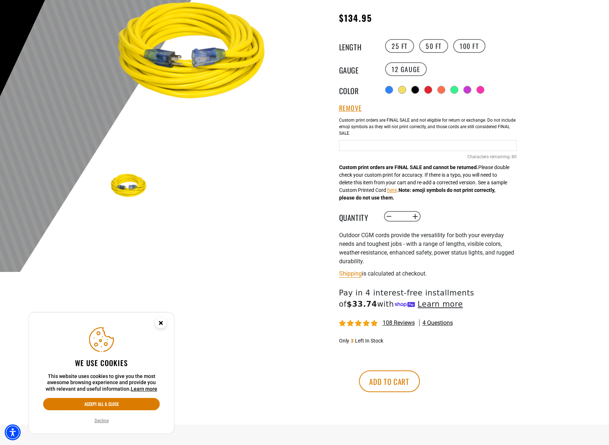
click at [355, 151] on div "Yellow Cables 80 Characters remaining: / 80" at bounding box center [428, 144] width 178 height 62
click at [354, 145] on input "text" at bounding box center [428, 145] width 178 height 11
paste input "**********"
type input "**********"
click at [417, 216] on button "Increase quantity for Outdoor Dual Lighted Extension Cord w/ Safety CGM" at bounding box center [414, 216] width 11 height 12
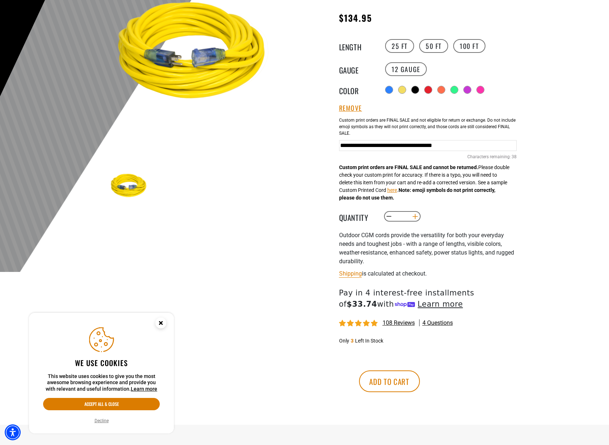
click at [417, 216] on button "Increase quantity for Outdoor Dual Lighted Extension Cord w/ Safety CGM" at bounding box center [414, 216] width 11 height 12
type input "*"
click at [420, 384] on button "Add to cart" at bounding box center [389, 382] width 61 height 22
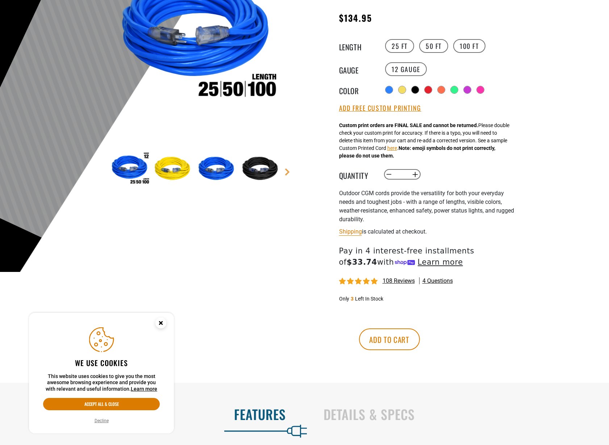
click at [429, 218] on div "Outdoor CGM cords provide the versatility for both your everyday needs and toug…" at bounding box center [428, 206] width 178 height 35
drag, startPoint x: 429, startPoint y: 86, endPoint x: 427, endPoint y: 116, distance: 30.1
click at [429, 86] on div at bounding box center [428, 89] width 7 height 7
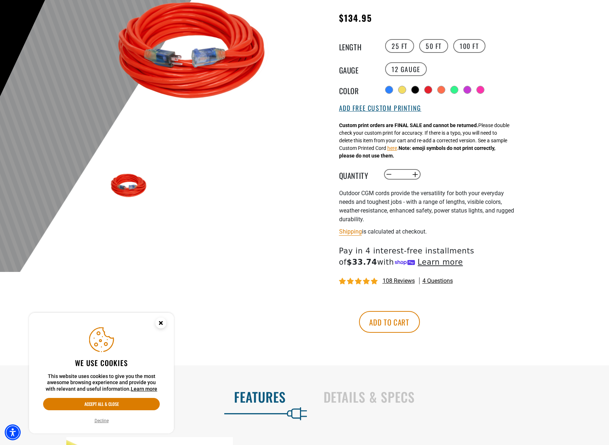
click at [401, 105] on button "Add Free Custom Printing" at bounding box center [380, 108] width 82 height 8
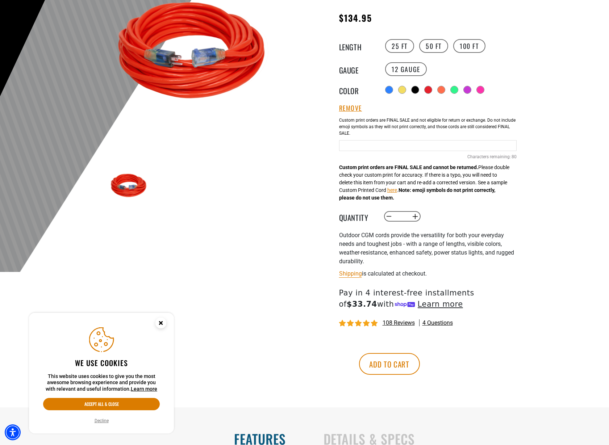
click at [375, 147] on input "text" at bounding box center [428, 145] width 178 height 11
paste input "**********"
type input "**********"
click at [418, 218] on button "Increase quantity for Outdoor Dual Lighted Extension Cord w/ Safety CGM" at bounding box center [414, 216] width 11 height 12
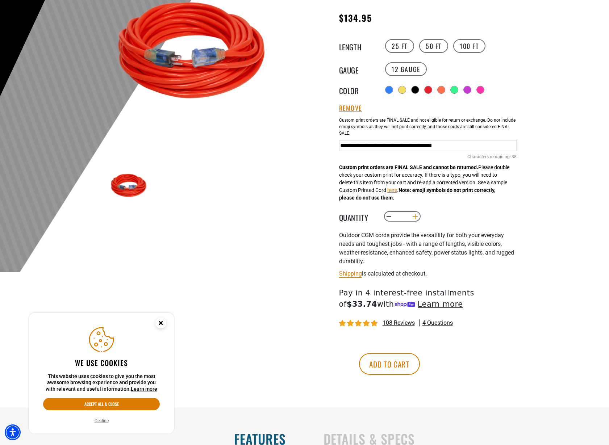
click at [418, 218] on button "Increase quantity for Outdoor Dual Lighted Extension Cord w/ Safety CGM" at bounding box center [414, 216] width 11 height 12
type input "*"
click at [420, 359] on button "Add to cart" at bounding box center [389, 364] width 61 height 22
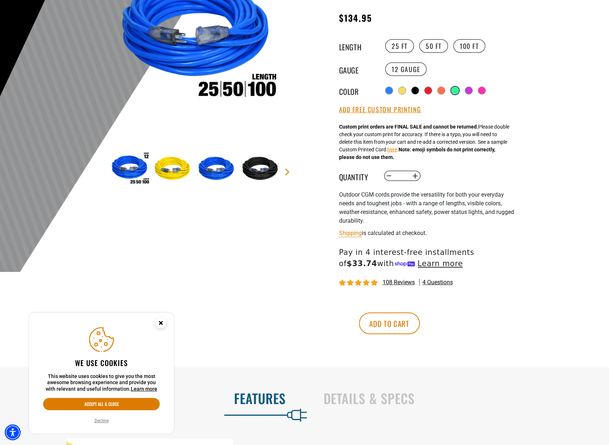
click at [456, 89] on div at bounding box center [454, 90] width 7 height 7
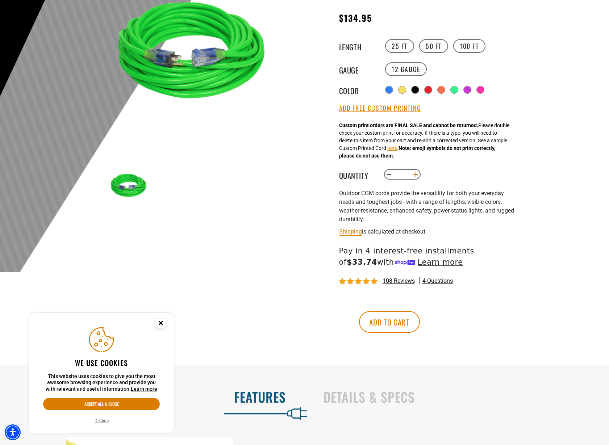
click at [416, 175] on button "Increase quantity for Outdoor Dual Lighted Extension Cord w/ Safety CGM" at bounding box center [414, 174] width 11 height 12
type input "*"
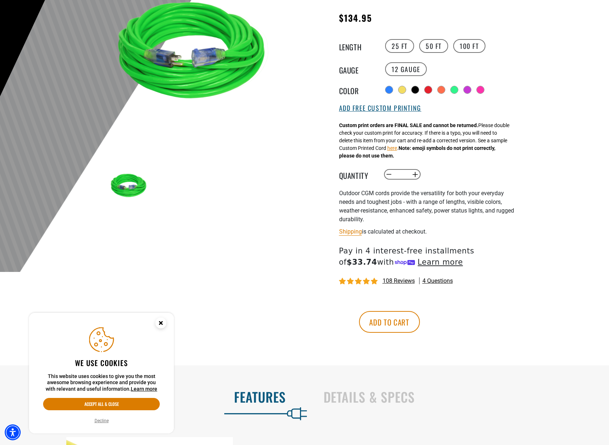
click at [379, 107] on button "Add Free Custom Printing" at bounding box center [380, 108] width 82 height 8
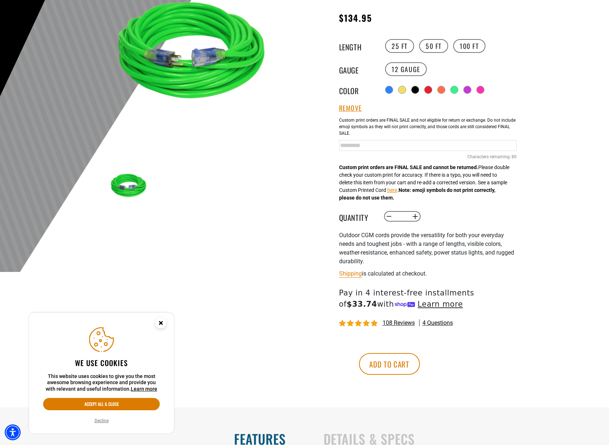
click at [410, 147] on input "text" at bounding box center [428, 145] width 178 height 11
paste input "**********"
type input "**********"
click at [420, 360] on button "Add to cart" at bounding box center [389, 364] width 61 height 22
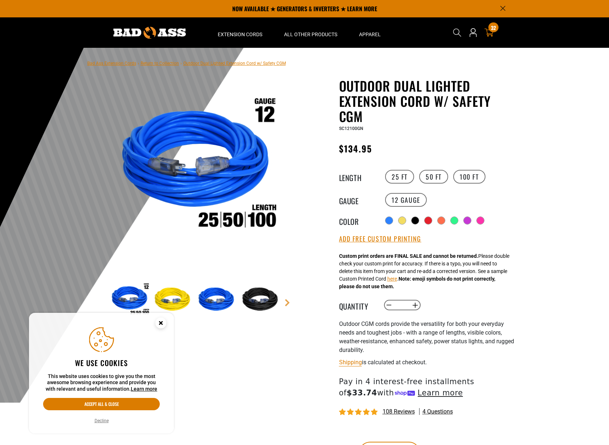
scroll to position [131, 0]
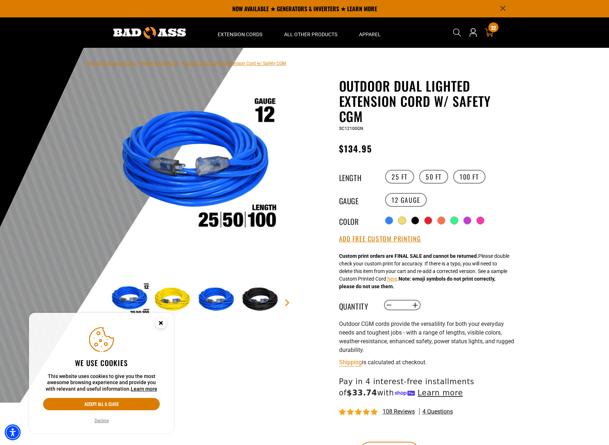
scroll to position [0, 0]
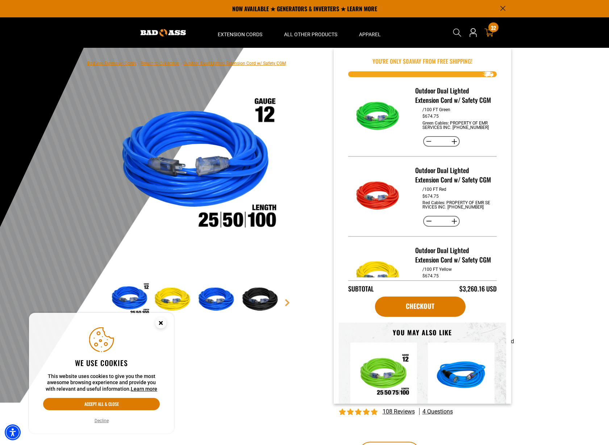
click at [491, 30] on span "32" at bounding box center [493, 27] width 5 height 5
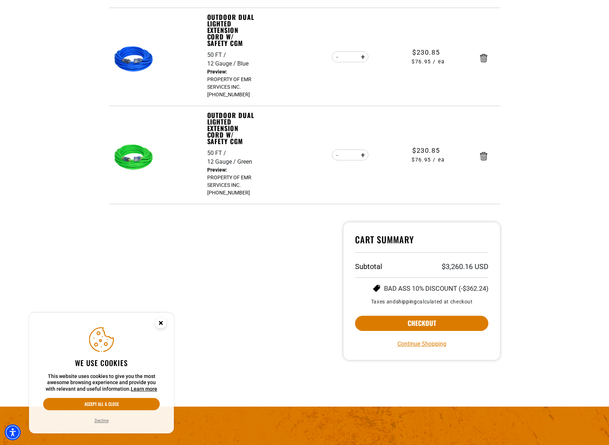
scroll to position [729, 0]
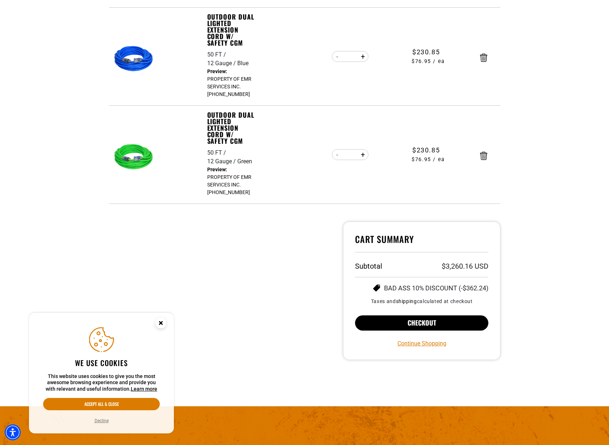
click at [439, 325] on button "Checkout" at bounding box center [422, 323] width 134 height 15
